Goal: Transaction & Acquisition: Purchase product/service

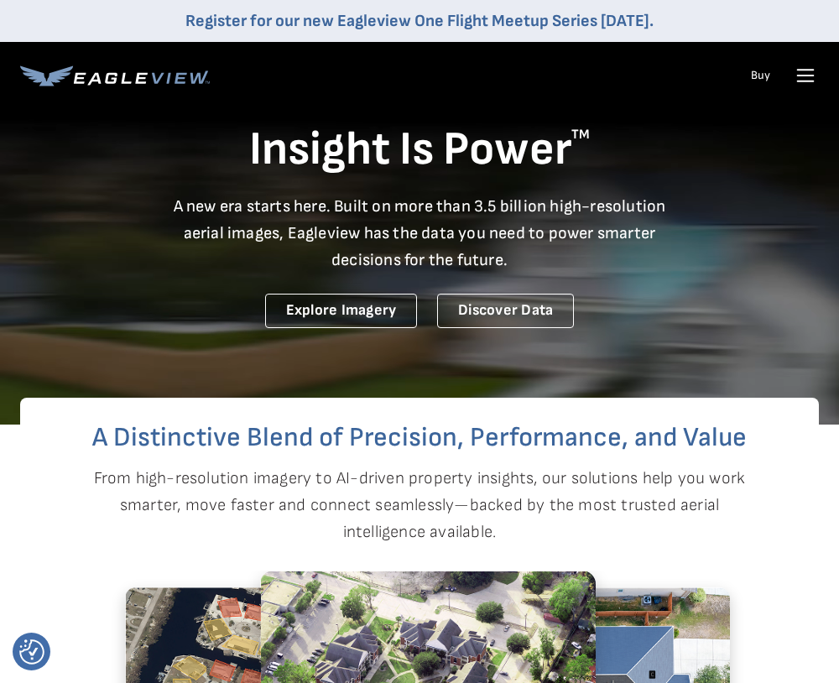
click at [808, 83] on icon at bounding box center [805, 75] width 27 height 27
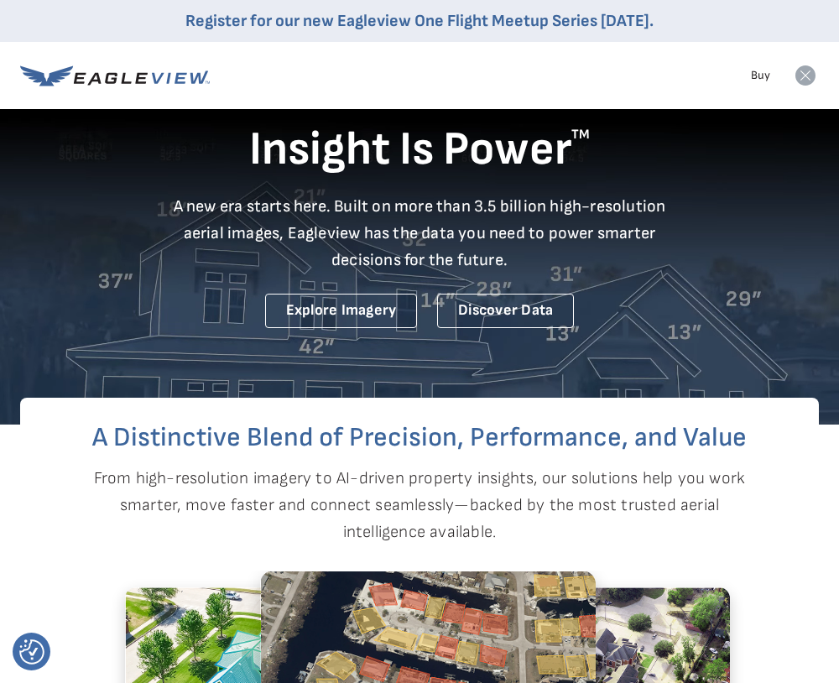
click at [622, 77] on div "Products Solutions Developer Resources Search Talk To Us Buy Login" at bounding box center [419, 75] width 799 height 67
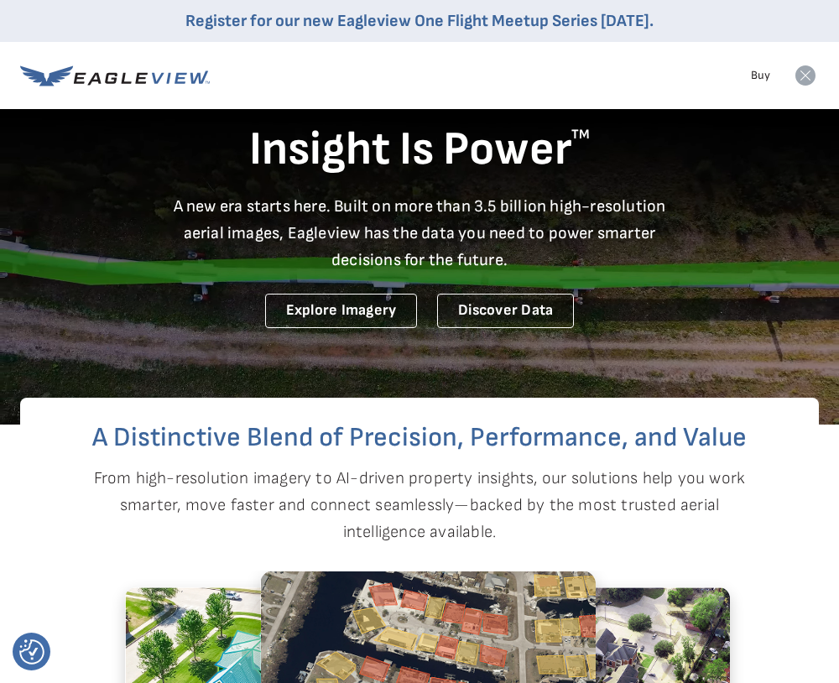
click at [809, 80] on icon at bounding box center [806, 75] width 20 height 20
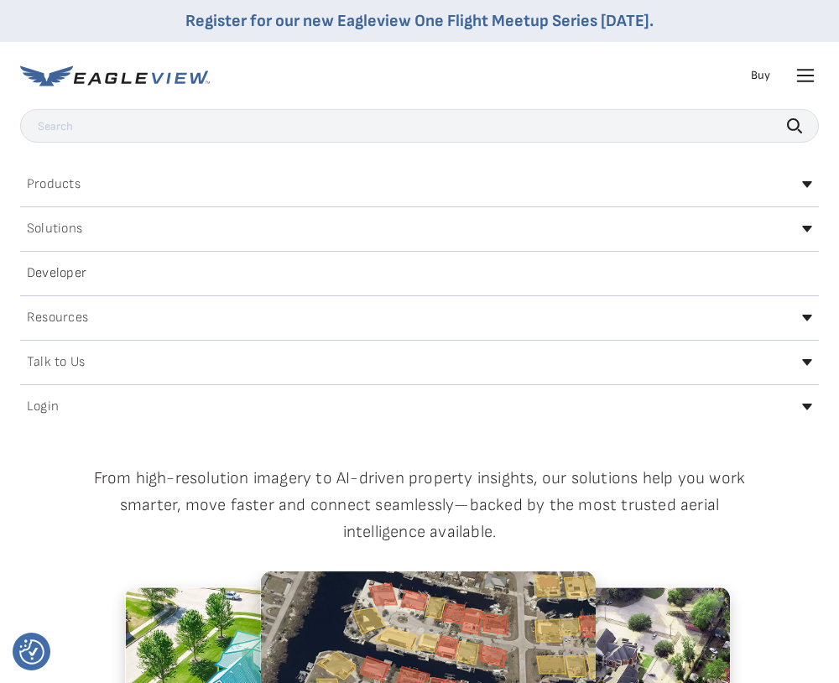
click at [804, 401] on div "Login" at bounding box center [419, 407] width 799 height 27
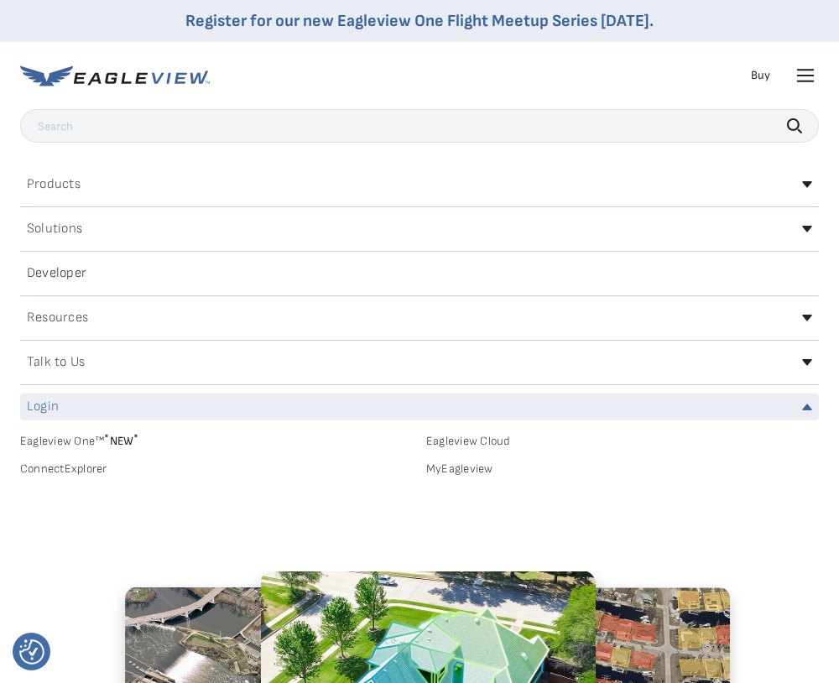
click at [473, 472] on link "MyEagleview" at bounding box center [622, 469] width 393 height 15
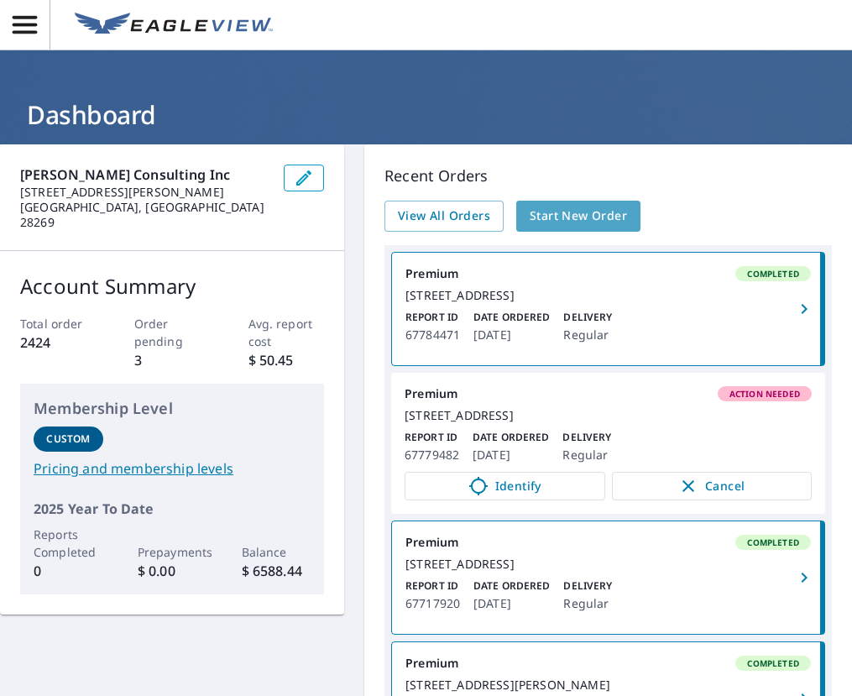
click at [588, 216] on span "Start New Order" at bounding box center [578, 216] width 97 height 21
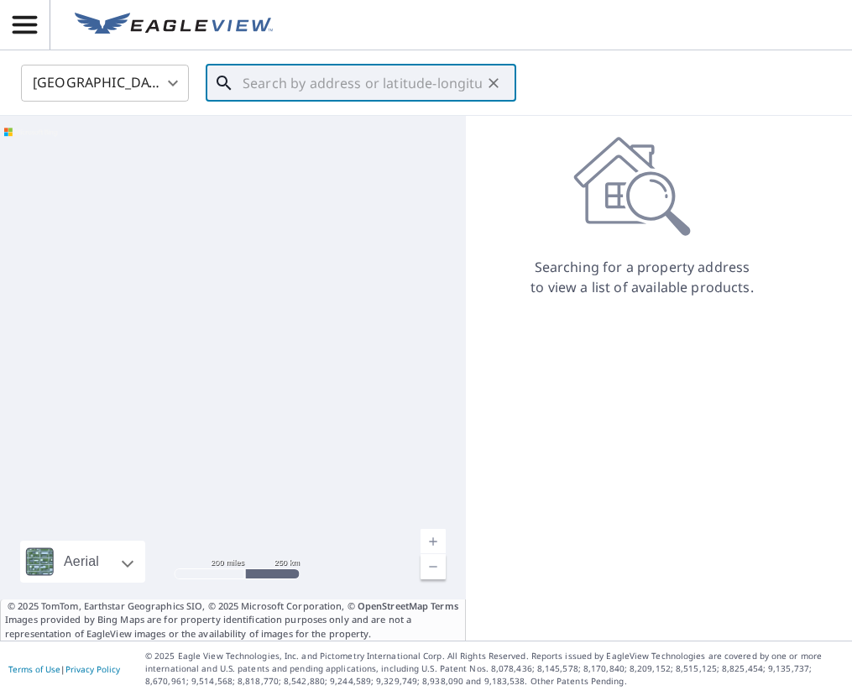
click at [248, 86] on input "text" at bounding box center [362, 83] width 239 height 47
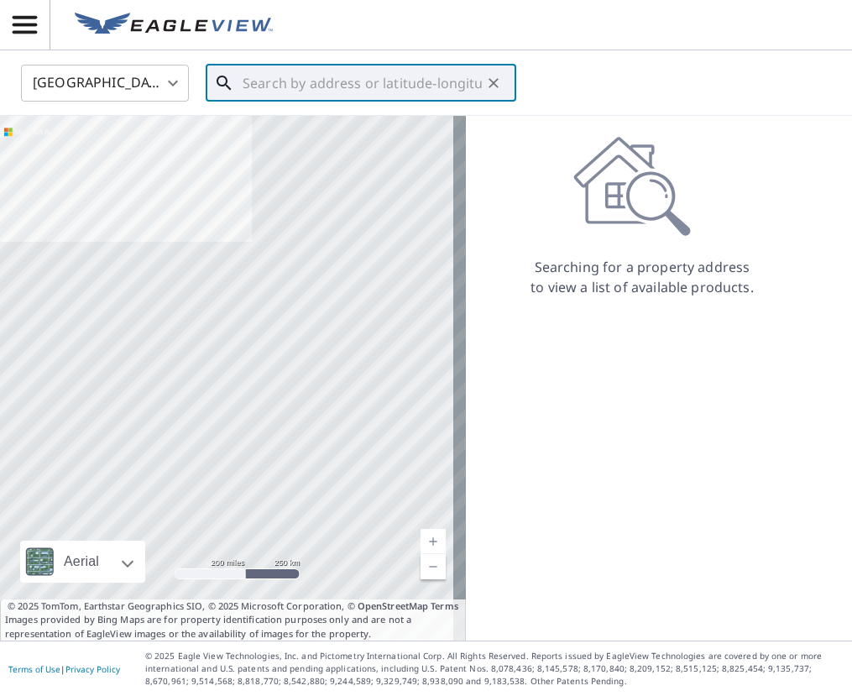
paste input "3733 Mexicali Street New Port Richey, FL 34655 Uni"
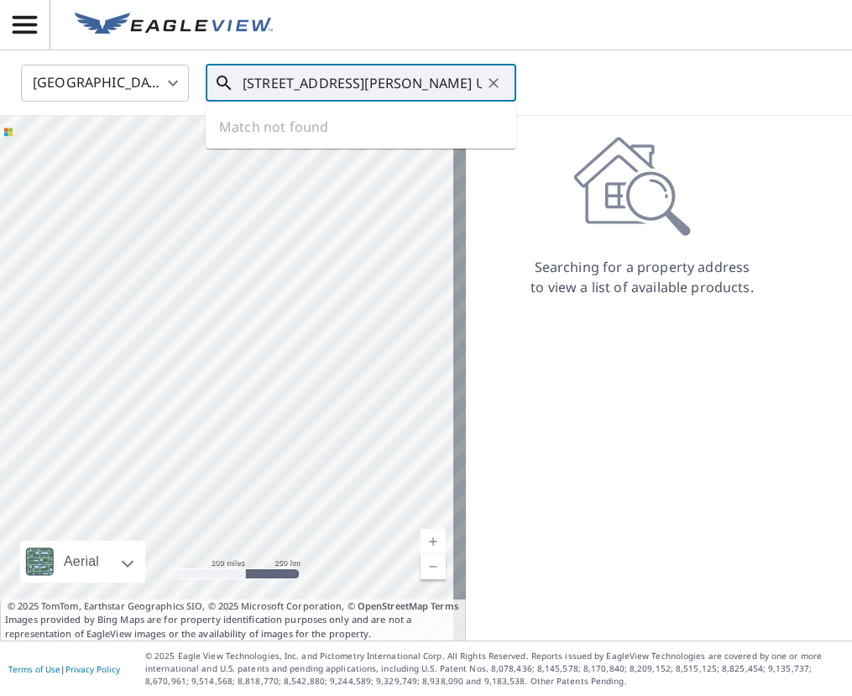
scroll to position [0, 86]
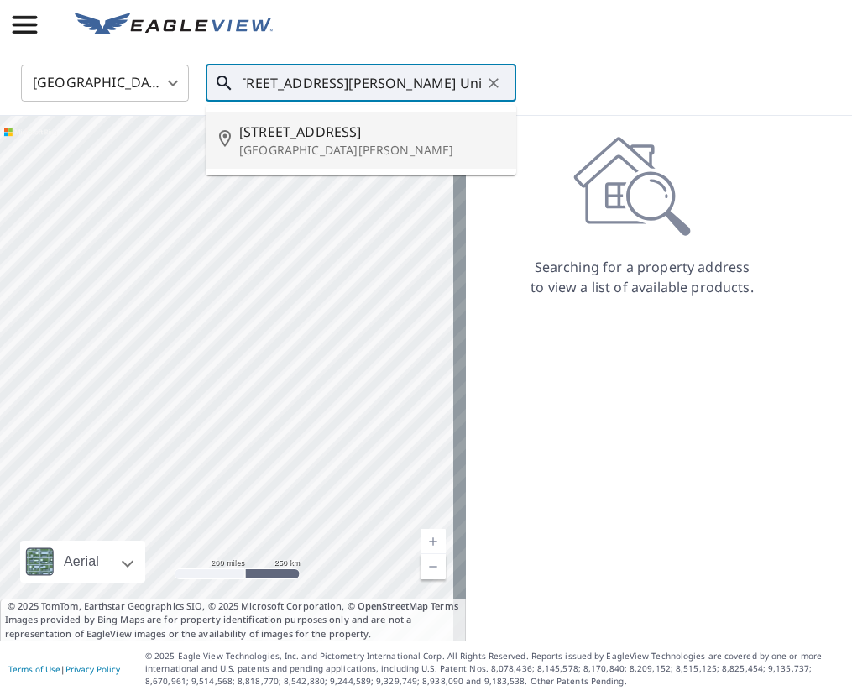
click at [309, 150] on p "New Port Richey, FL 34655" at bounding box center [371, 150] width 264 height 17
type input "3733 Mexicali St New Port Richey, FL 34655"
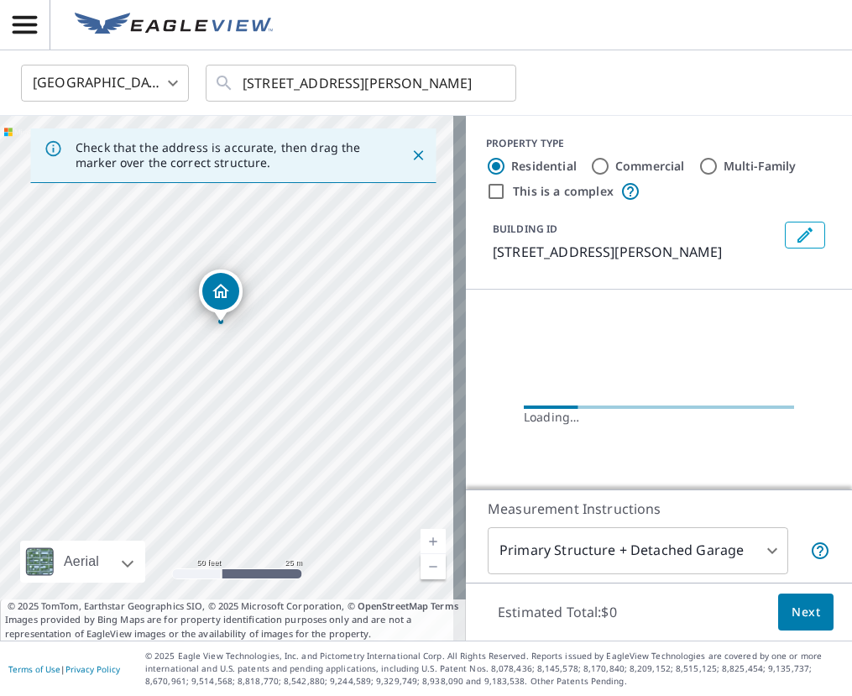
drag, startPoint x: 307, startPoint y: 330, endPoint x: 245, endPoint y: 412, distance: 103.1
click at [245, 412] on div "3733 Mexicali St New Port Richey, FL 34655" at bounding box center [233, 378] width 466 height 525
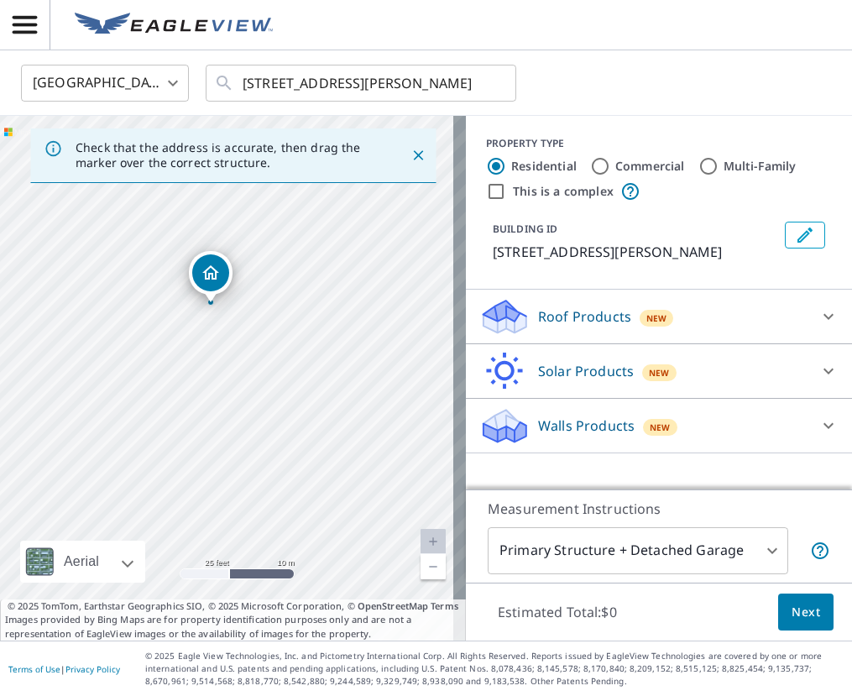
drag, startPoint x: 292, startPoint y: 424, endPoint x: 308, endPoint y: 314, distance: 111.1
click at [308, 314] on div "3733 Mexicali St New Port Richey, FL 34655" at bounding box center [233, 378] width 466 height 525
click at [818, 317] on icon at bounding box center [828, 316] width 20 height 20
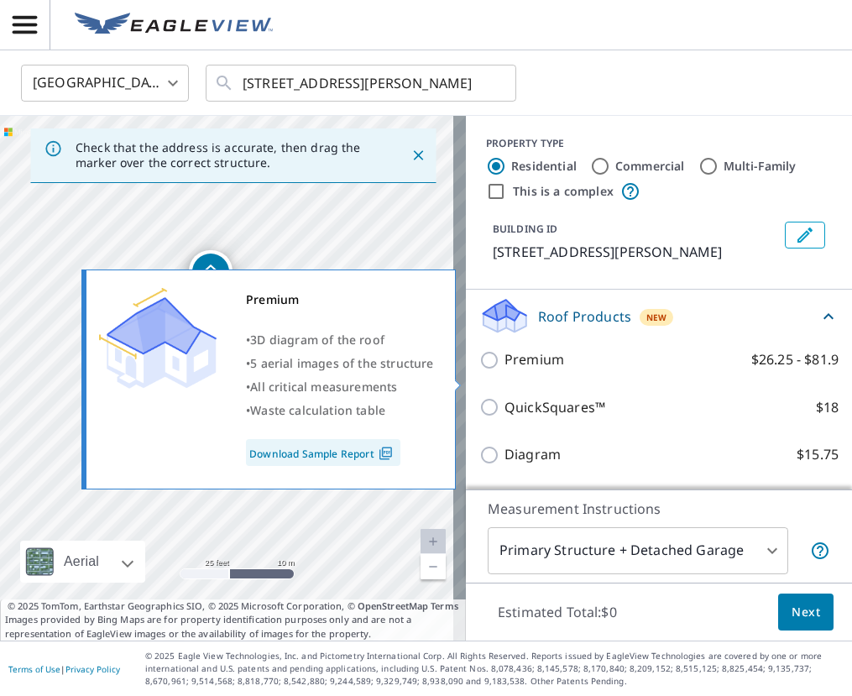
click at [479, 370] on input "Premium $26.25 - $81.9" at bounding box center [491, 360] width 25 height 20
checkbox input "true"
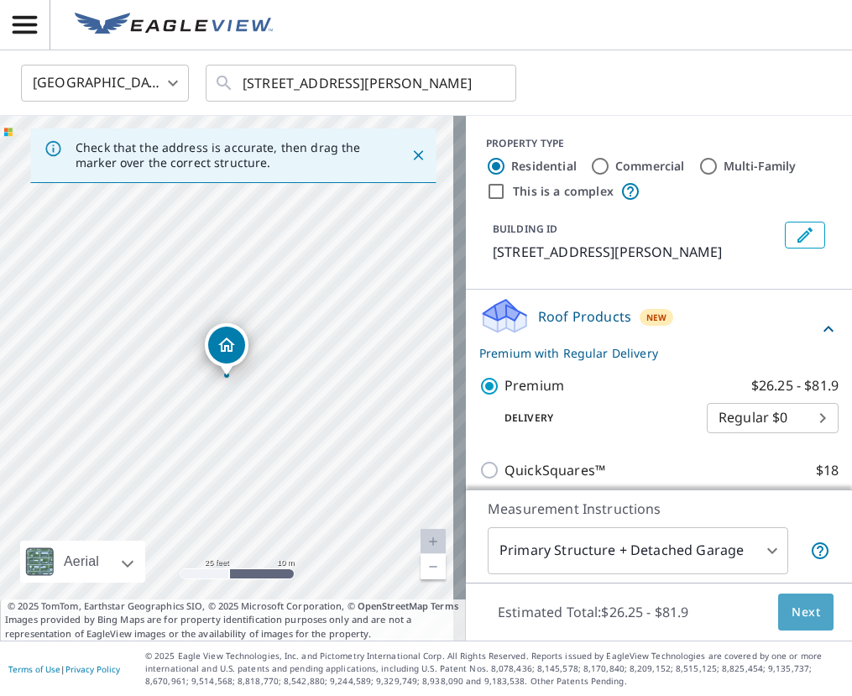
click at [793, 610] on span "Next" at bounding box center [805, 612] width 29 height 21
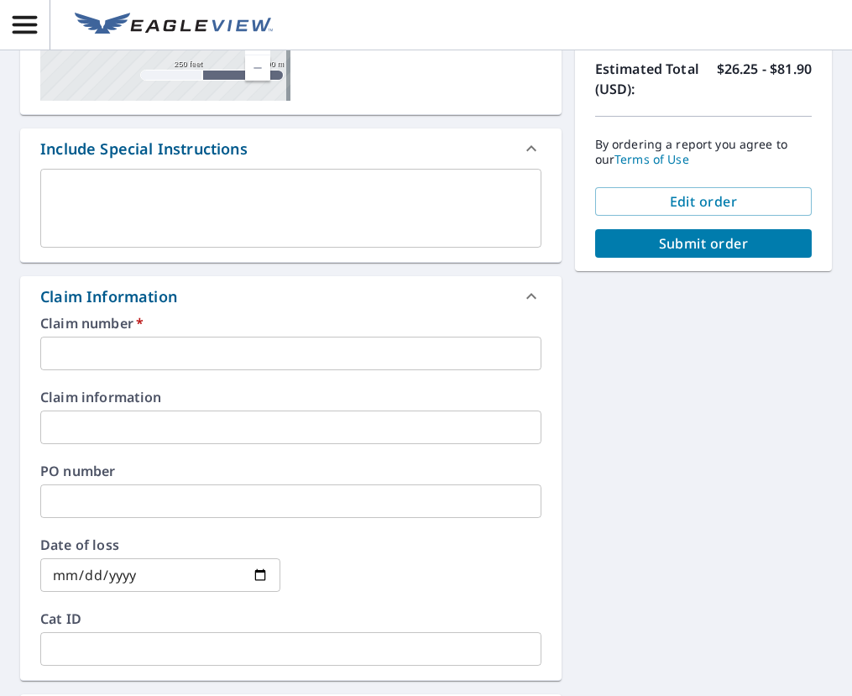
scroll to position [336, 0]
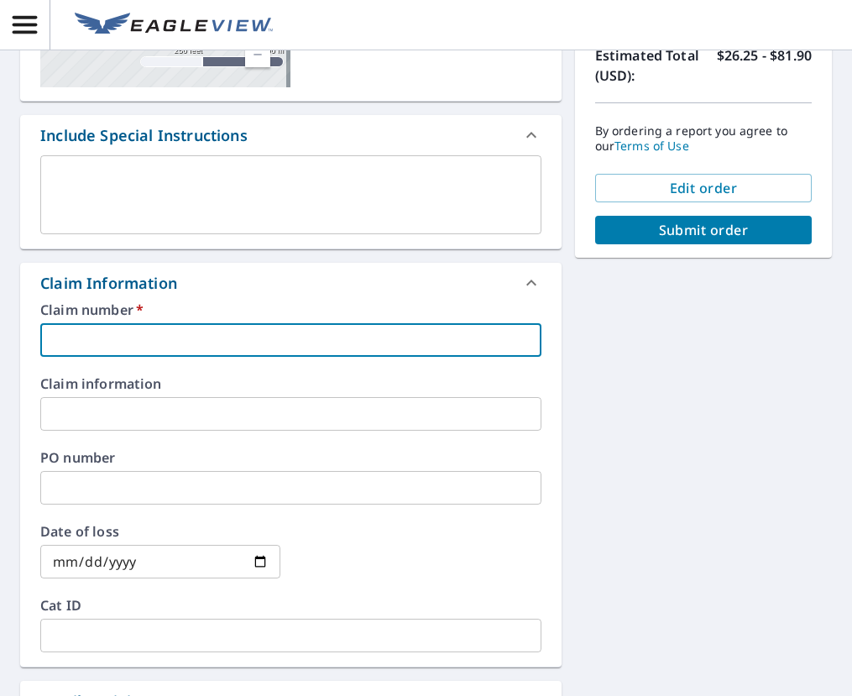
click at [149, 337] on input "text" at bounding box center [290, 340] width 501 height 34
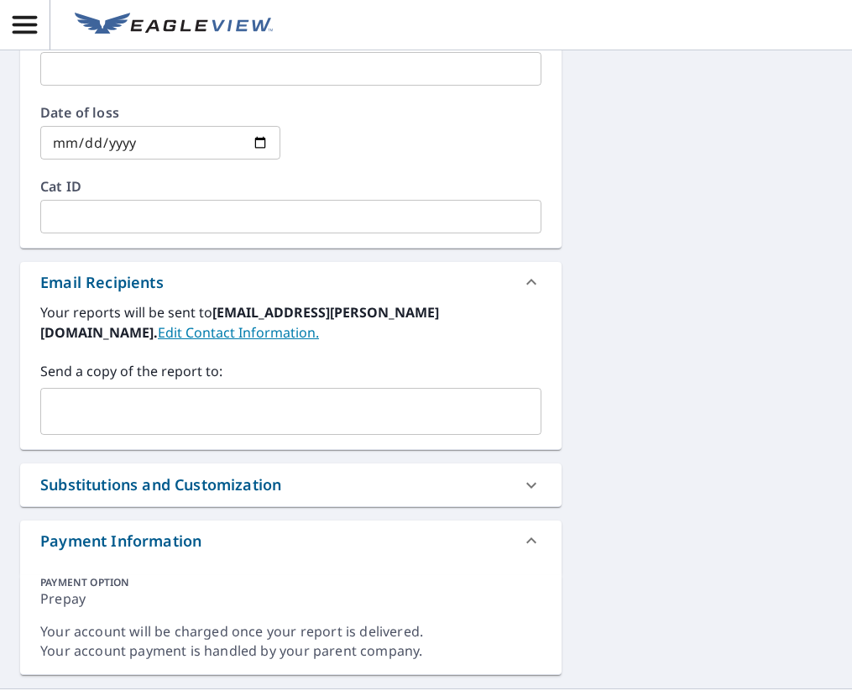
scroll to position [755, 0]
type input "100319125"
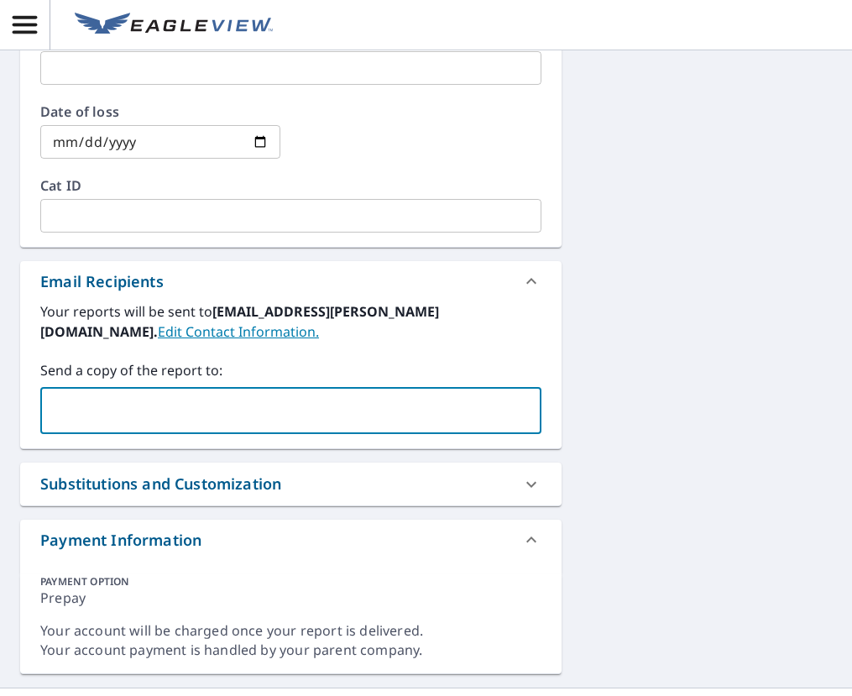
click at [83, 405] on input "text" at bounding box center [278, 410] width 461 height 32
type input "mccarnicom@rimkus.com"
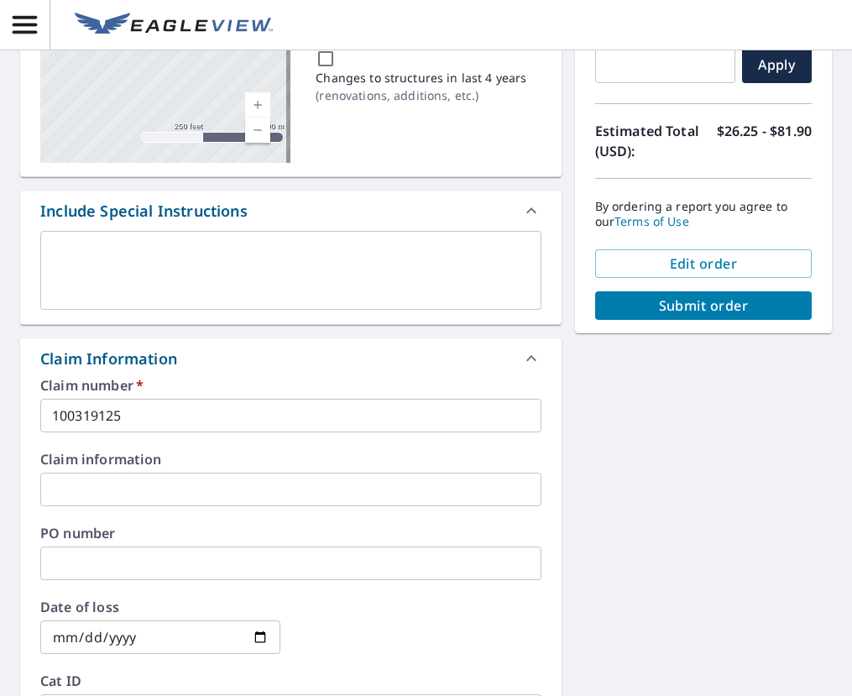
scroll to position [252, 0]
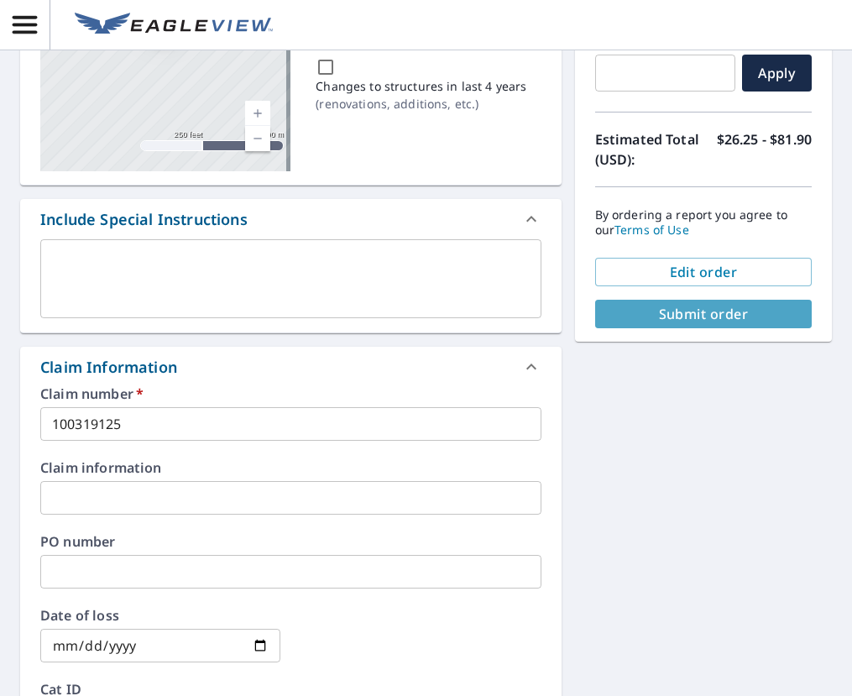
click at [695, 316] on span "Submit order" at bounding box center [703, 314] width 190 height 18
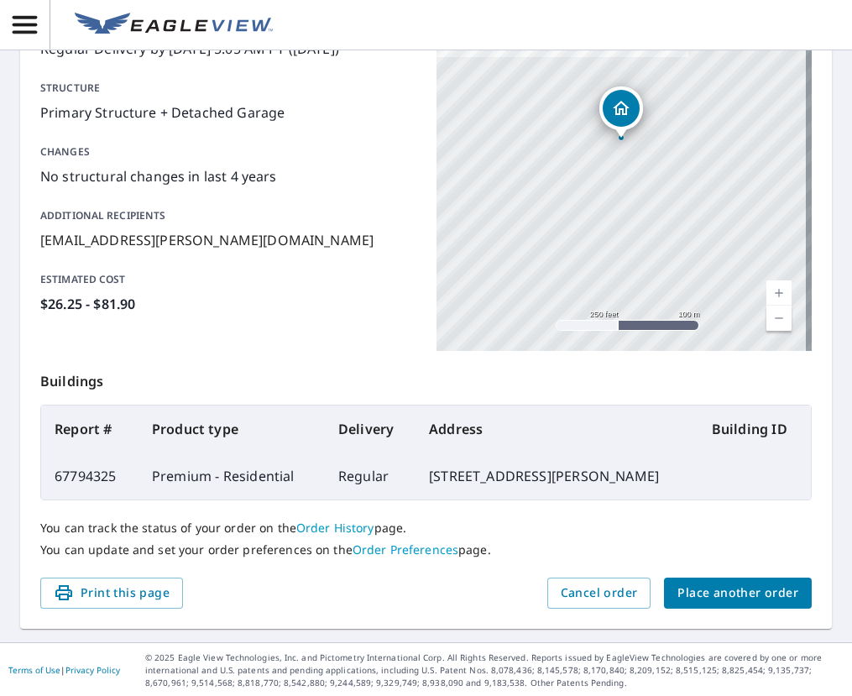
scroll to position [294, 0]
